Goal: Information Seeking & Learning: Learn about a topic

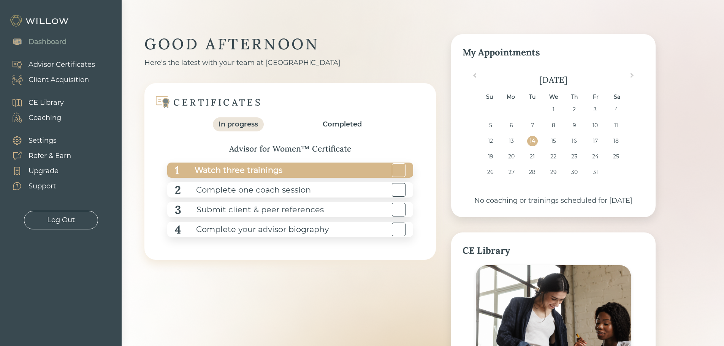
click at [245, 168] on div "Watch three trainings" at bounding box center [230, 170] width 103 height 17
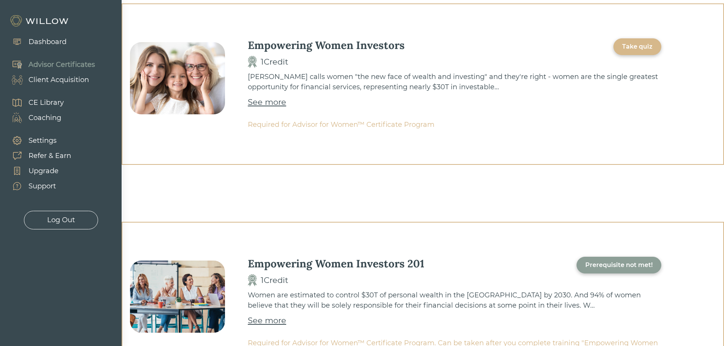
scroll to position [266, 0]
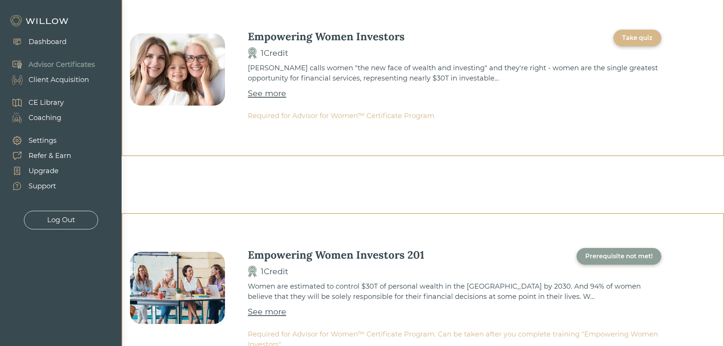
click at [627, 37] on div "Take quiz" at bounding box center [637, 37] width 30 height 9
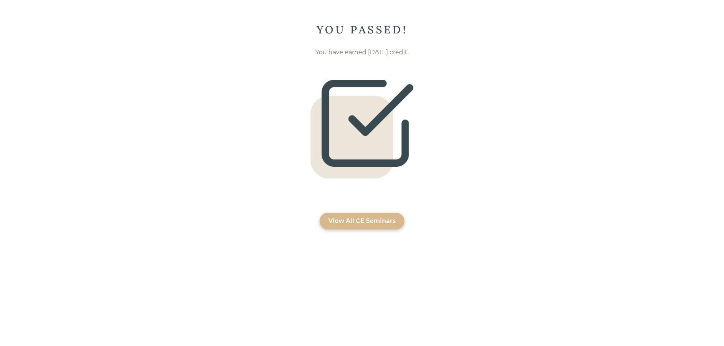
click at [362, 34] on div "YOU PASSED!" at bounding box center [362, 30] width 724 height 14
click at [396, 187] on div "YOU PASSED! You have earned [DATE] credit. View All CE Seminars" at bounding box center [362, 126] width 724 height 207
click at [364, 226] on div "View All CE Seminars" at bounding box center [362, 221] width 85 height 17
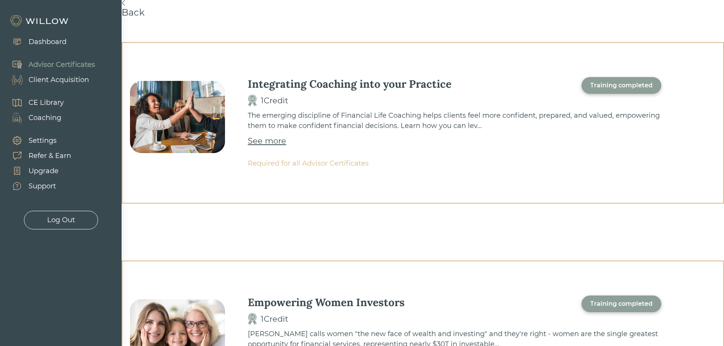
scroll to position [304, 0]
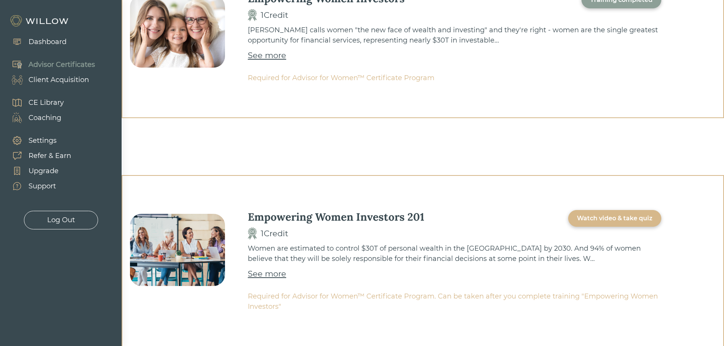
click at [596, 217] on div "Watch video & take quiz" at bounding box center [615, 218] width 76 height 9
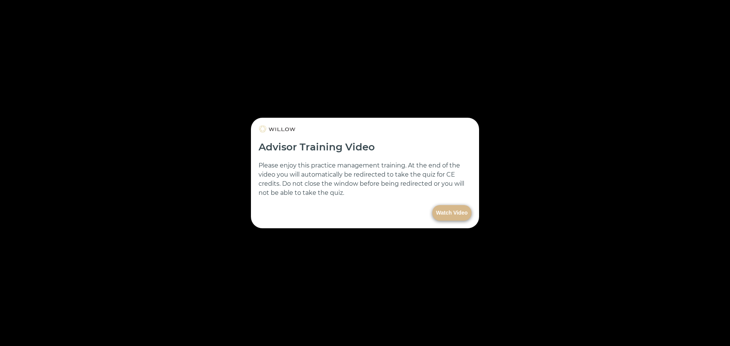
click at [444, 211] on button "Watch Video" at bounding box center [451, 213] width 39 height 16
